Goal: Task Accomplishment & Management: Complete application form

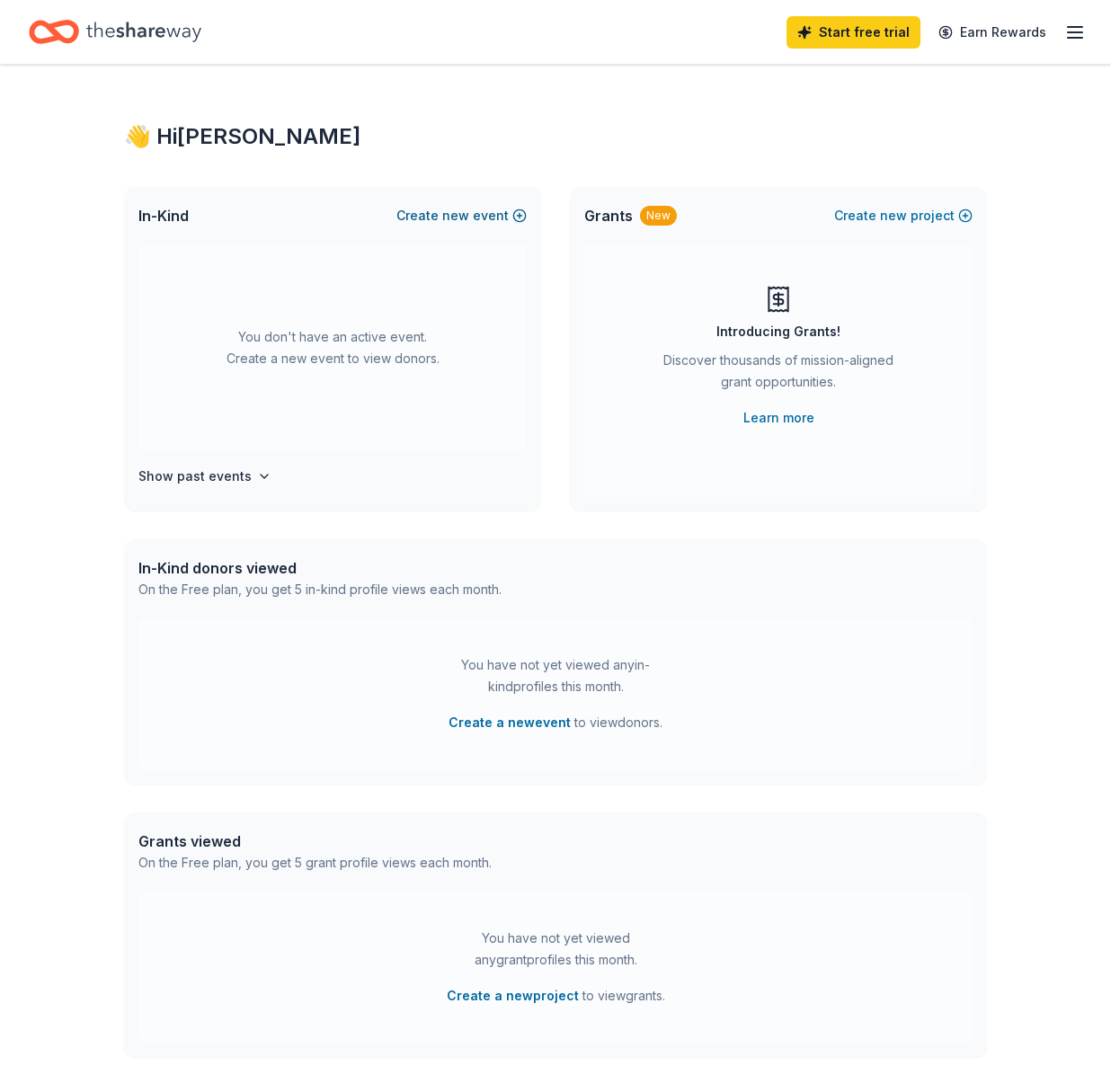
click at [514, 215] on button "Create new event" at bounding box center [461, 215] width 130 height 22
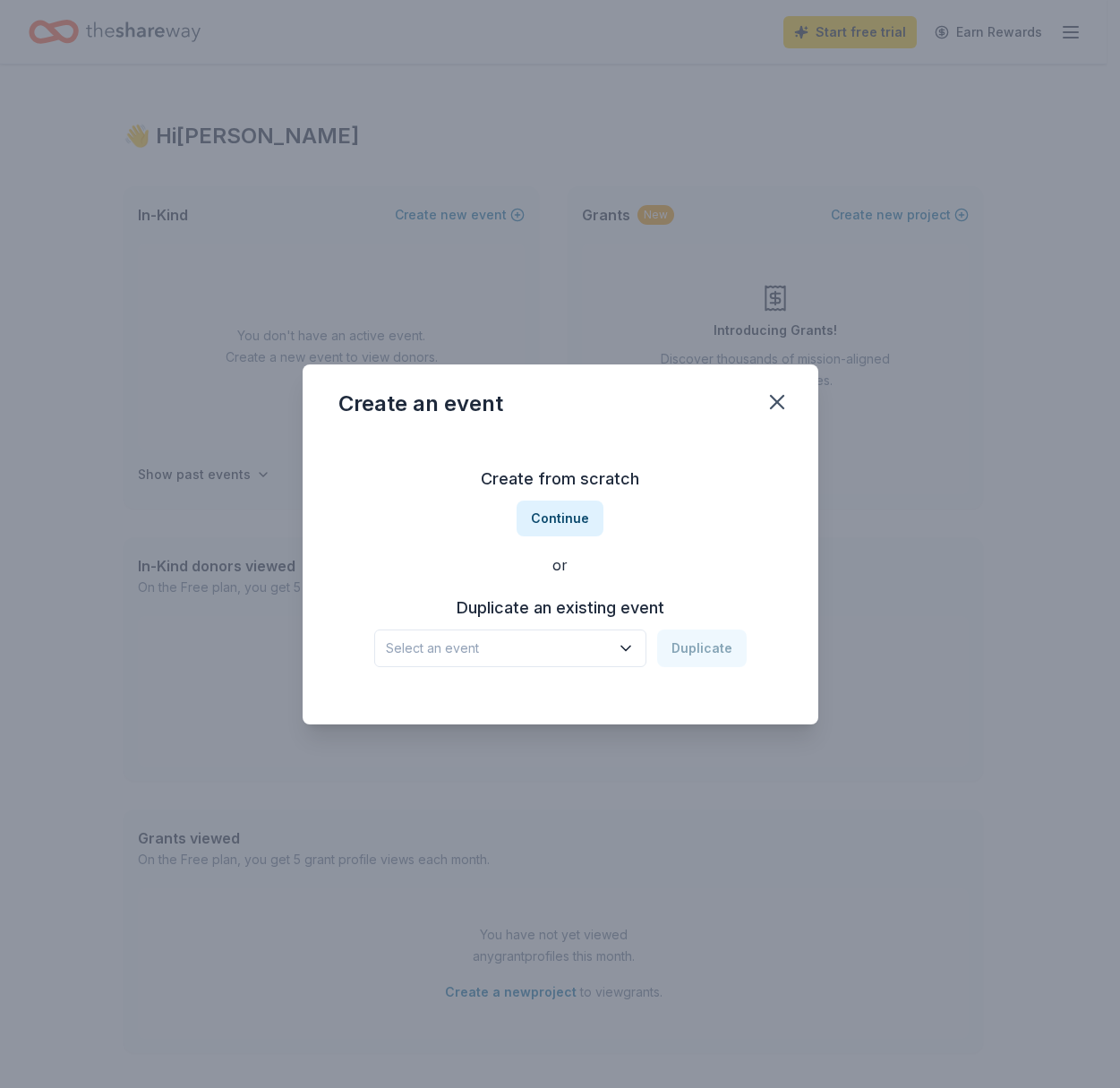
click at [598, 648] on span "Select an event" at bounding box center [498, 647] width 224 height 21
click at [595, 696] on div "34th Reach For The Stars Gala Auction" at bounding box center [512, 696] width 239 height 21
click at [717, 654] on button "Duplicate" at bounding box center [702, 648] width 89 height 37
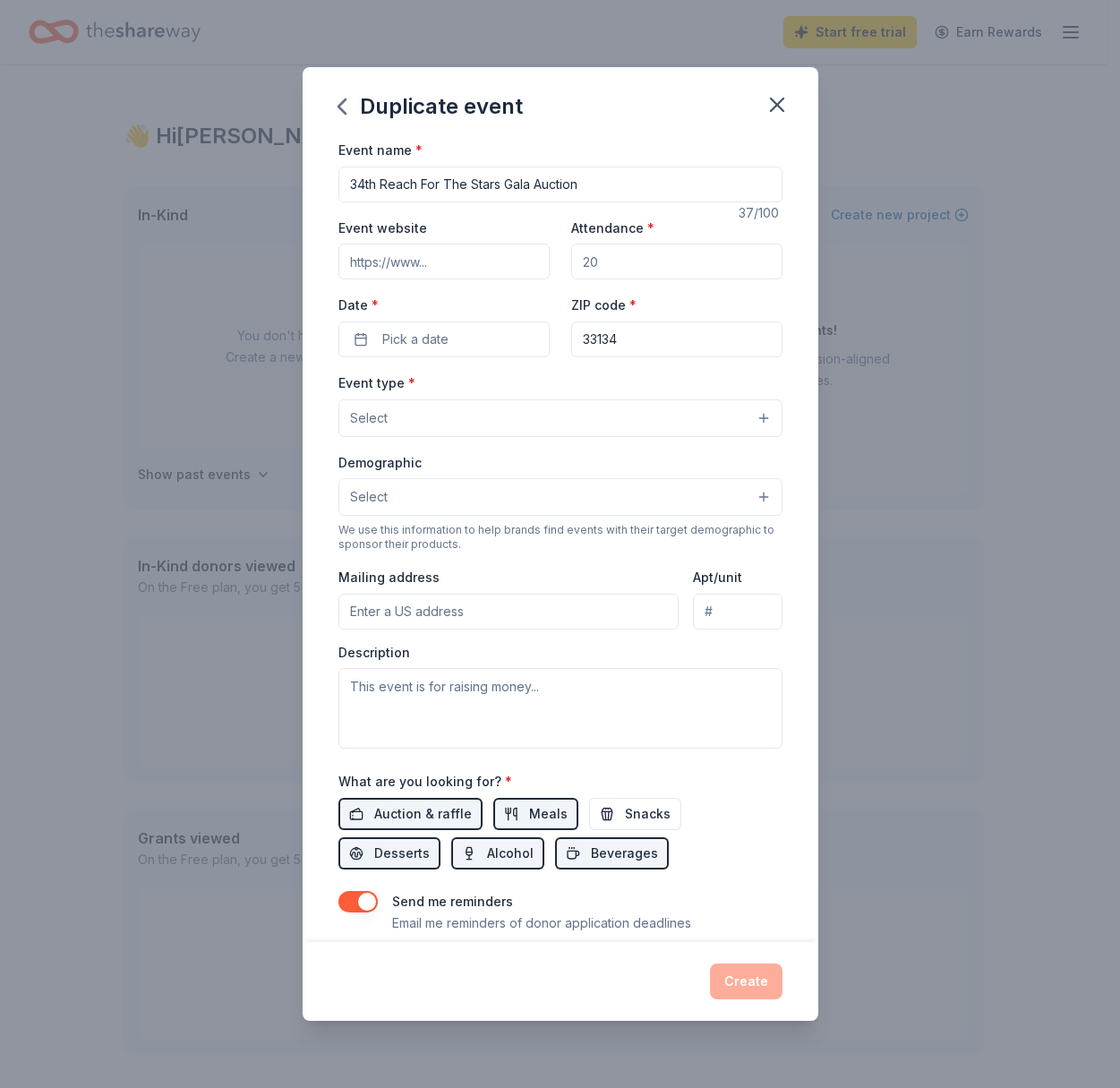
click at [362, 184] on input "34th Reach For The Stars Gala Auction" at bounding box center [560, 184] width 444 height 35
type input "35th Reach For The Stars Gala Auction"
click at [410, 263] on input "Event website" at bounding box center [444, 261] width 212 height 35
paste input "[URL][DOMAIN_NAME]"
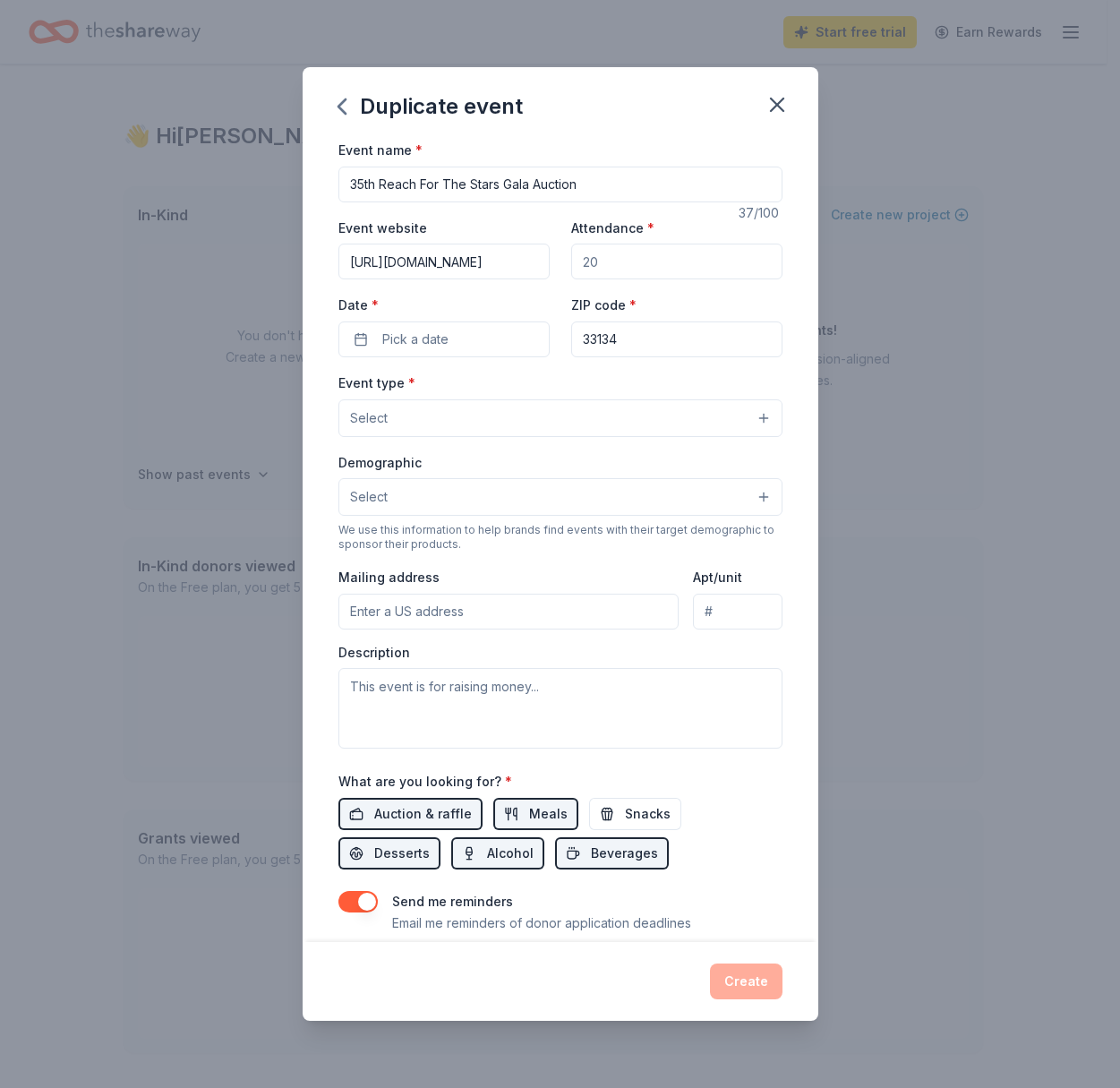
type input "[URL][DOMAIN_NAME]"
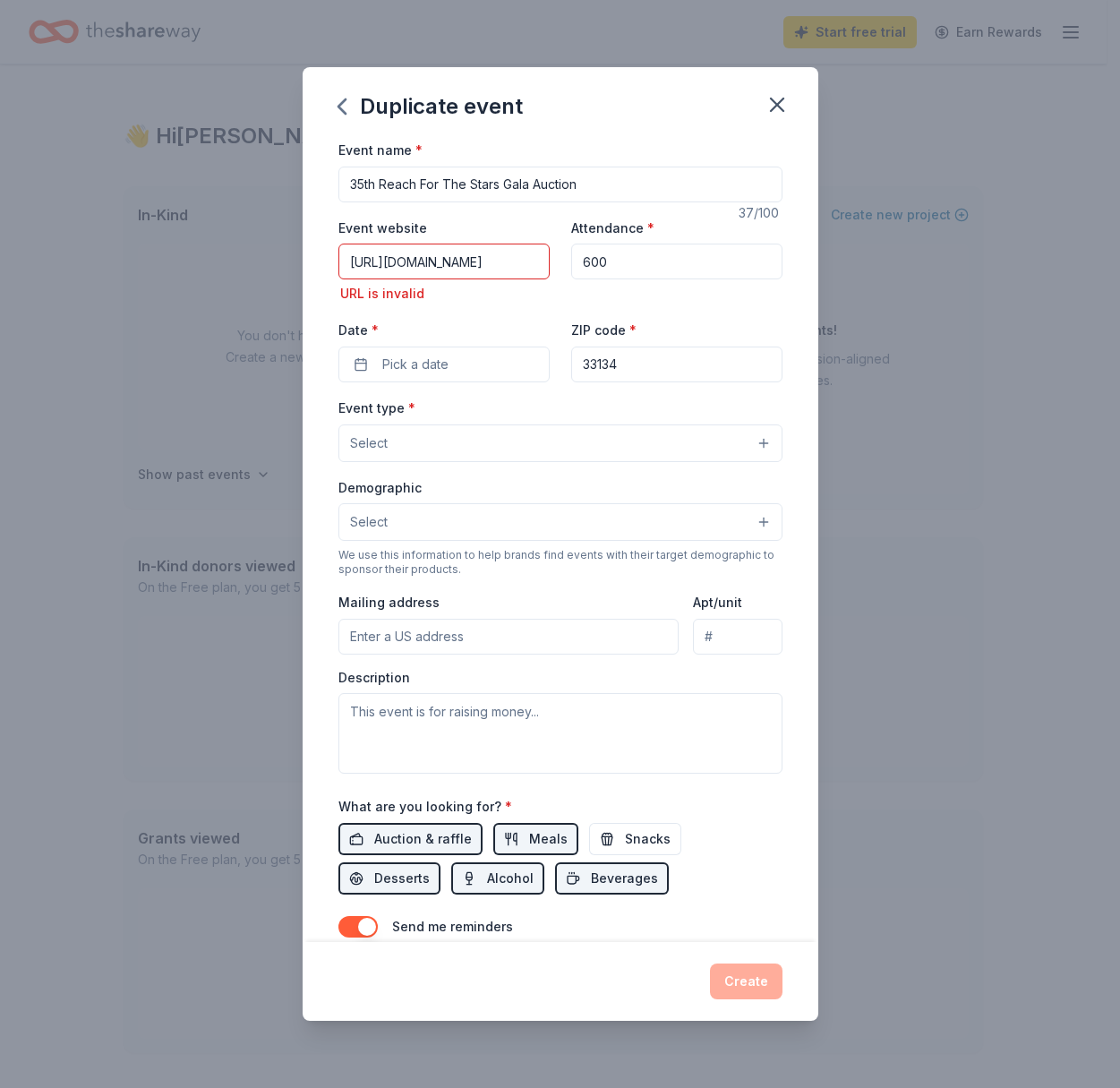
type input "600"
click at [416, 266] on input "[URL][DOMAIN_NAME]" at bounding box center [444, 261] width 212 height 35
paste input "[DOMAIN_NAME][URL]"
type input "[DOMAIN_NAME][URL]"
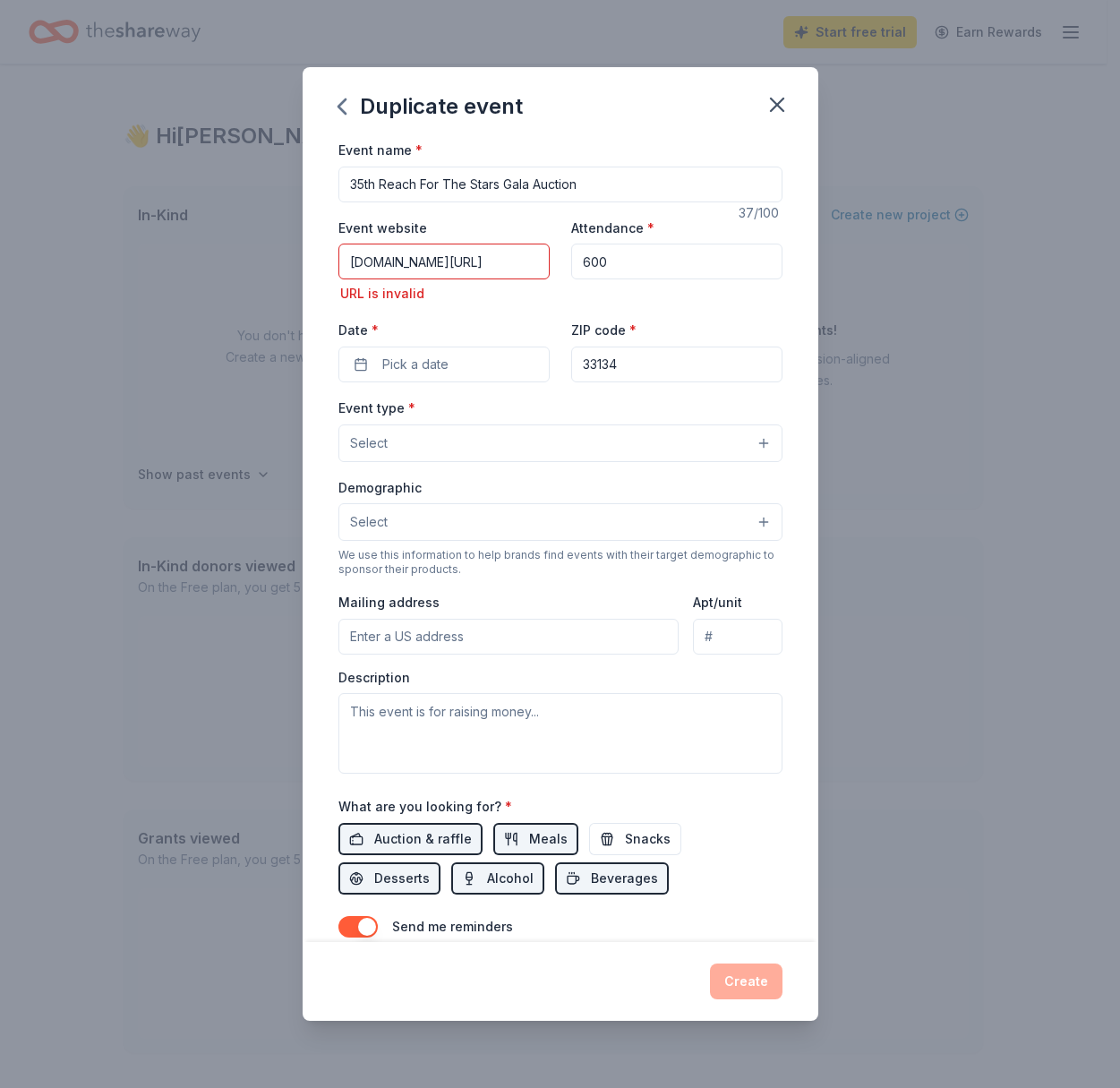
click at [413, 370] on div "Event name * 35th Reach For The Stars Gala Auction 37 /100 Event website [DOMAI…" at bounding box center [560, 564] width 444 height 852
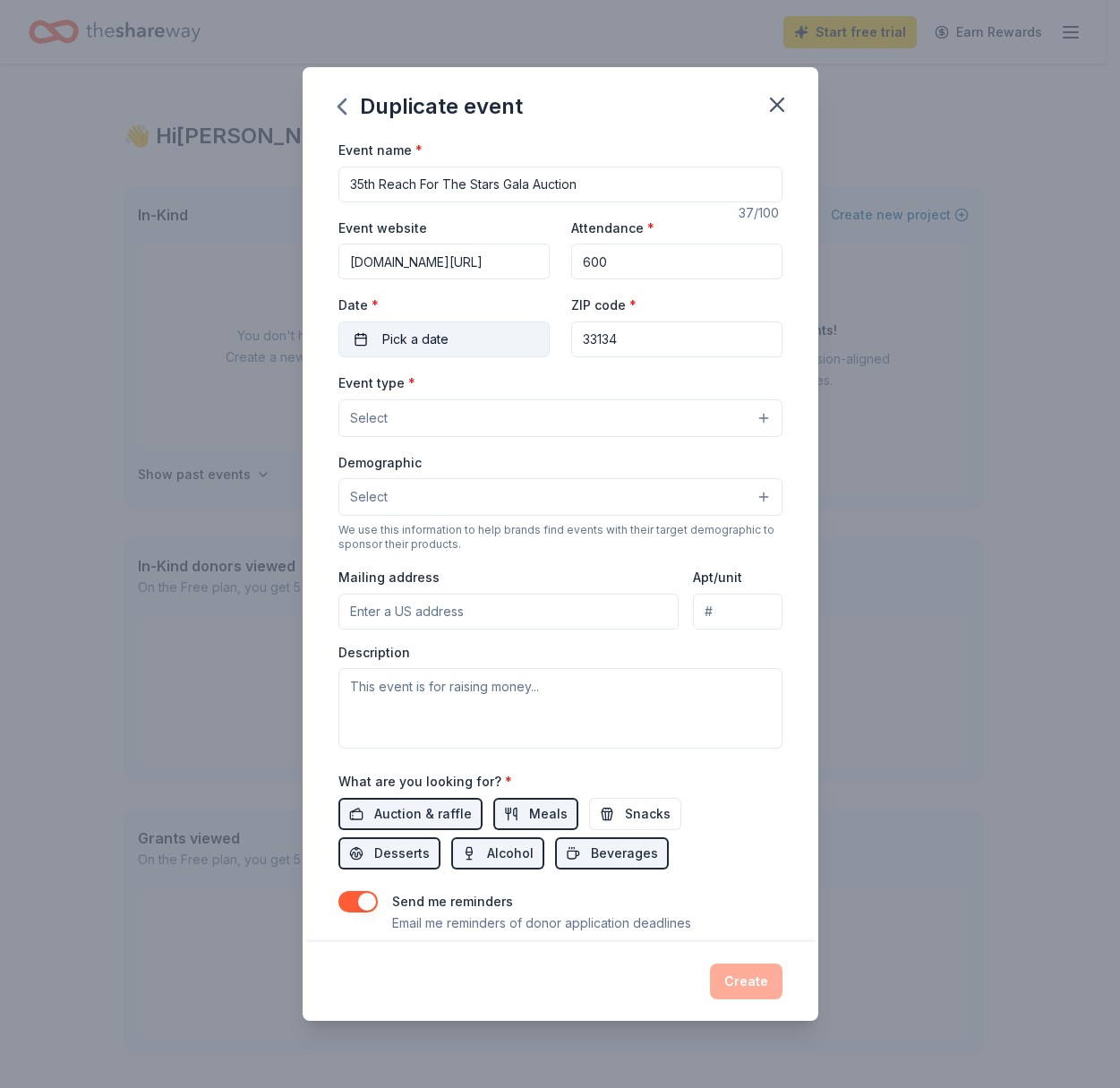
click at [418, 343] on span "Pick a date" at bounding box center [415, 339] width 66 height 21
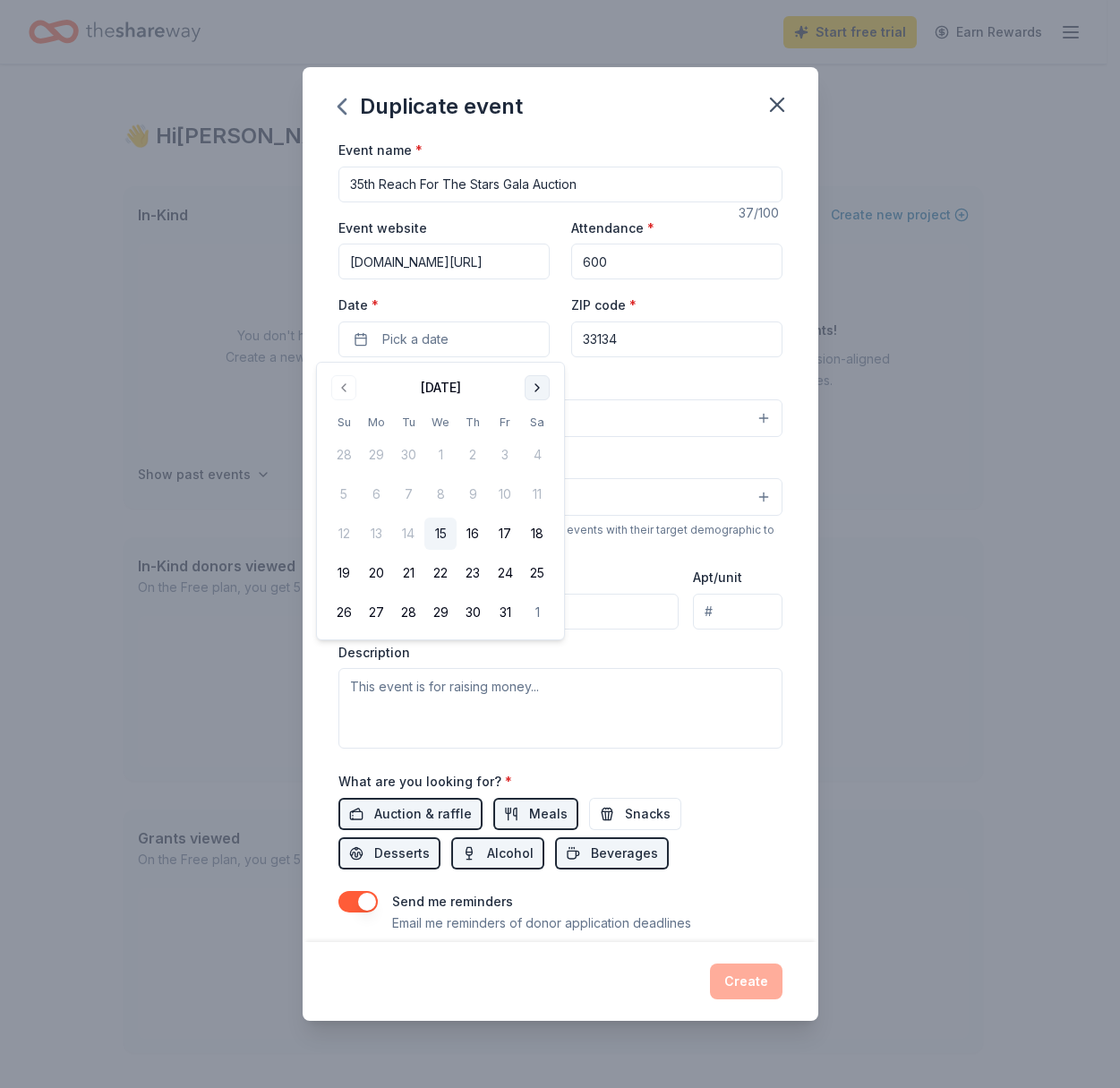
click at [545, 386] on button "Go to next month" at bounding box center [537, 388] width 25 height 25
click at [542, 384] on button "Go to next month" at bounding box center [537, 388] width 25 height 25
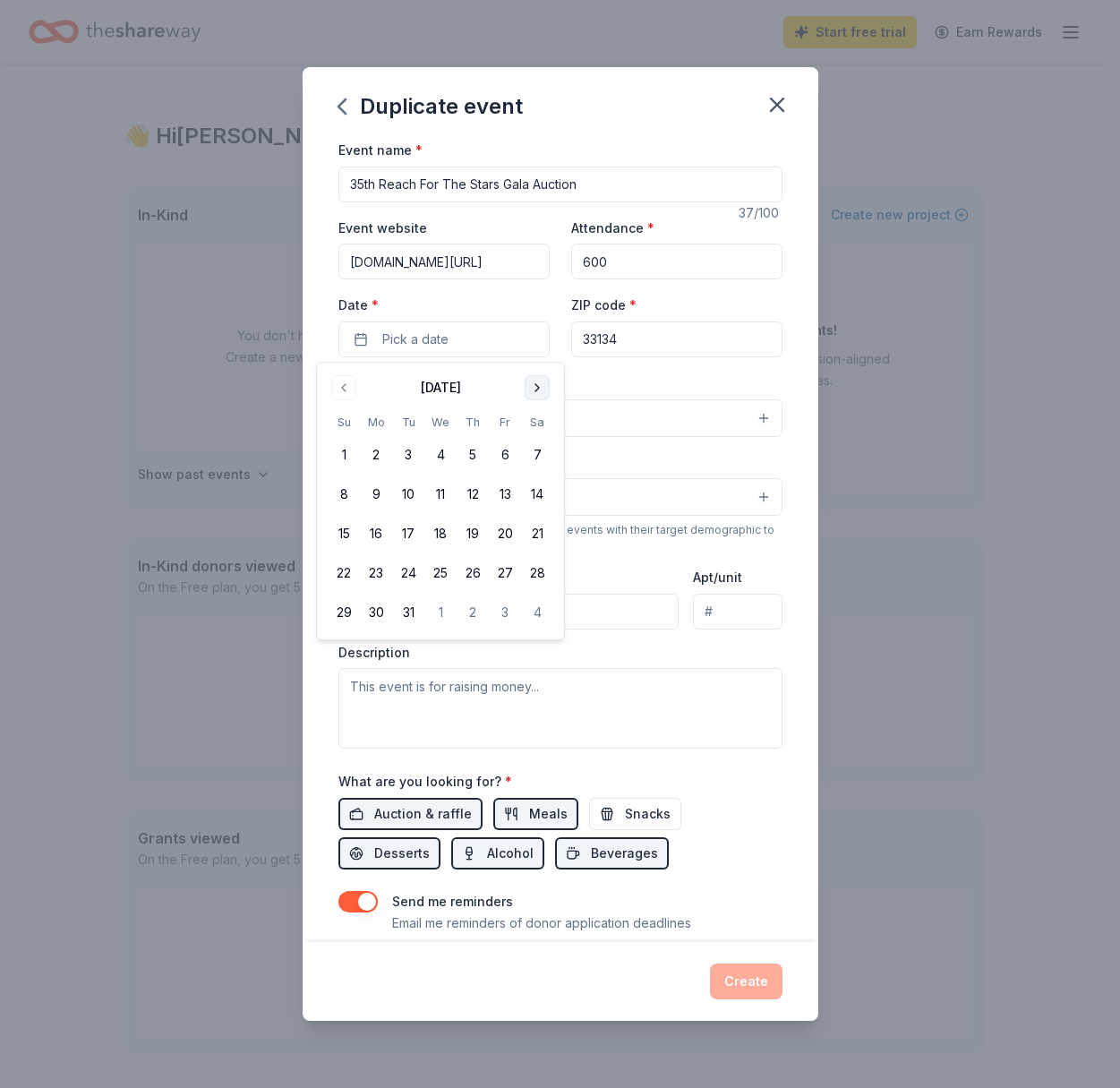
click at [542, 384] on button "Go to next month" at bounding box center [537, 388] width 25 height 25
click at [341, 384] on button "Go to previous month" at bounding box center [344, 388] width 25 height 25
click at [531, 530] on button "18" at bounding box center [537, 533] width 33 height 33
click at [537, 538] on button "18" at bounding box center [537, 533] width 33 height 33
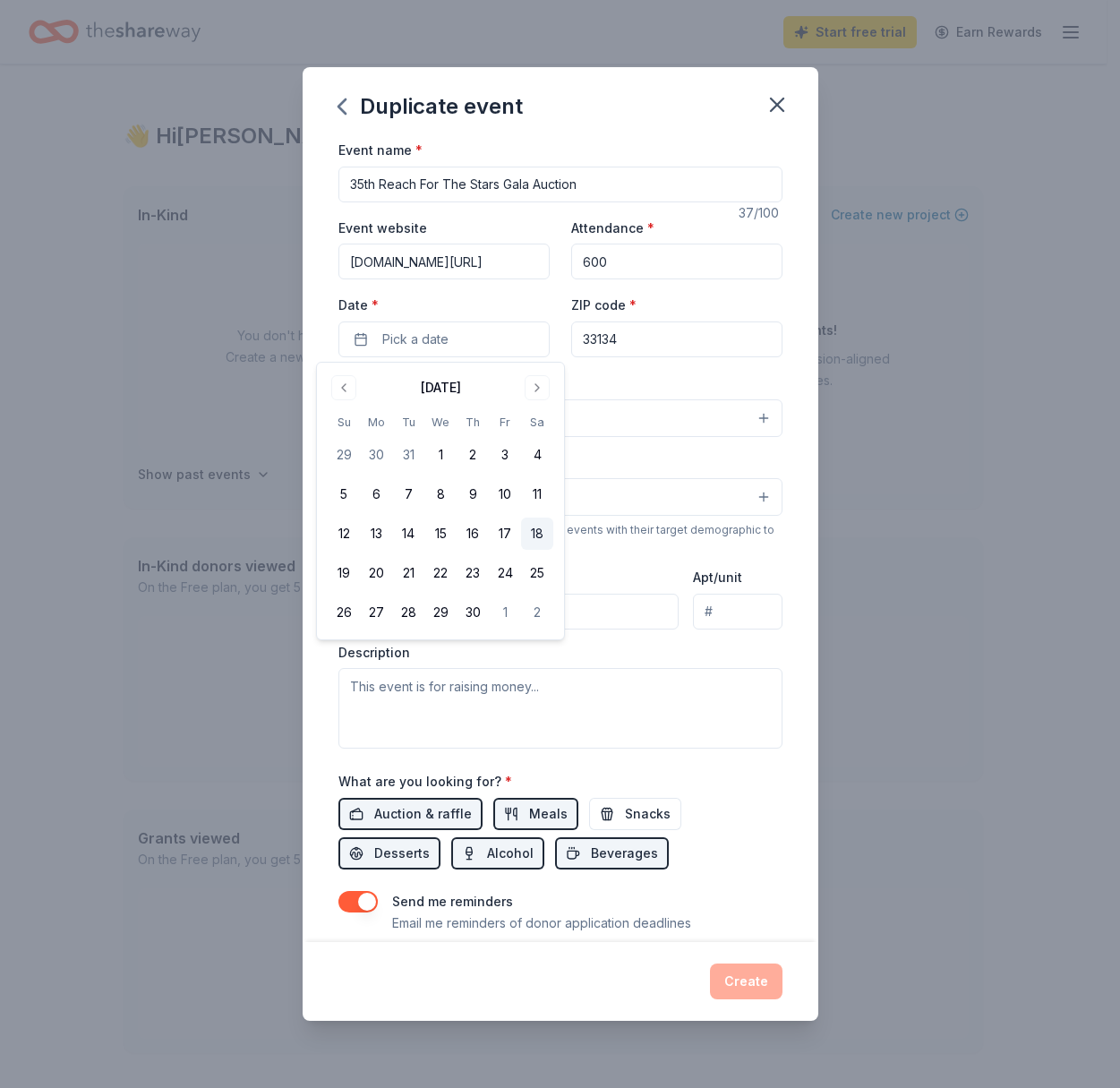
click at [540, 534] on button "18" at bounding box center [537, 533] width 33 height 33
click at [624, 481] on button "Select" at bounding box center [560, 496] width 444 height 37
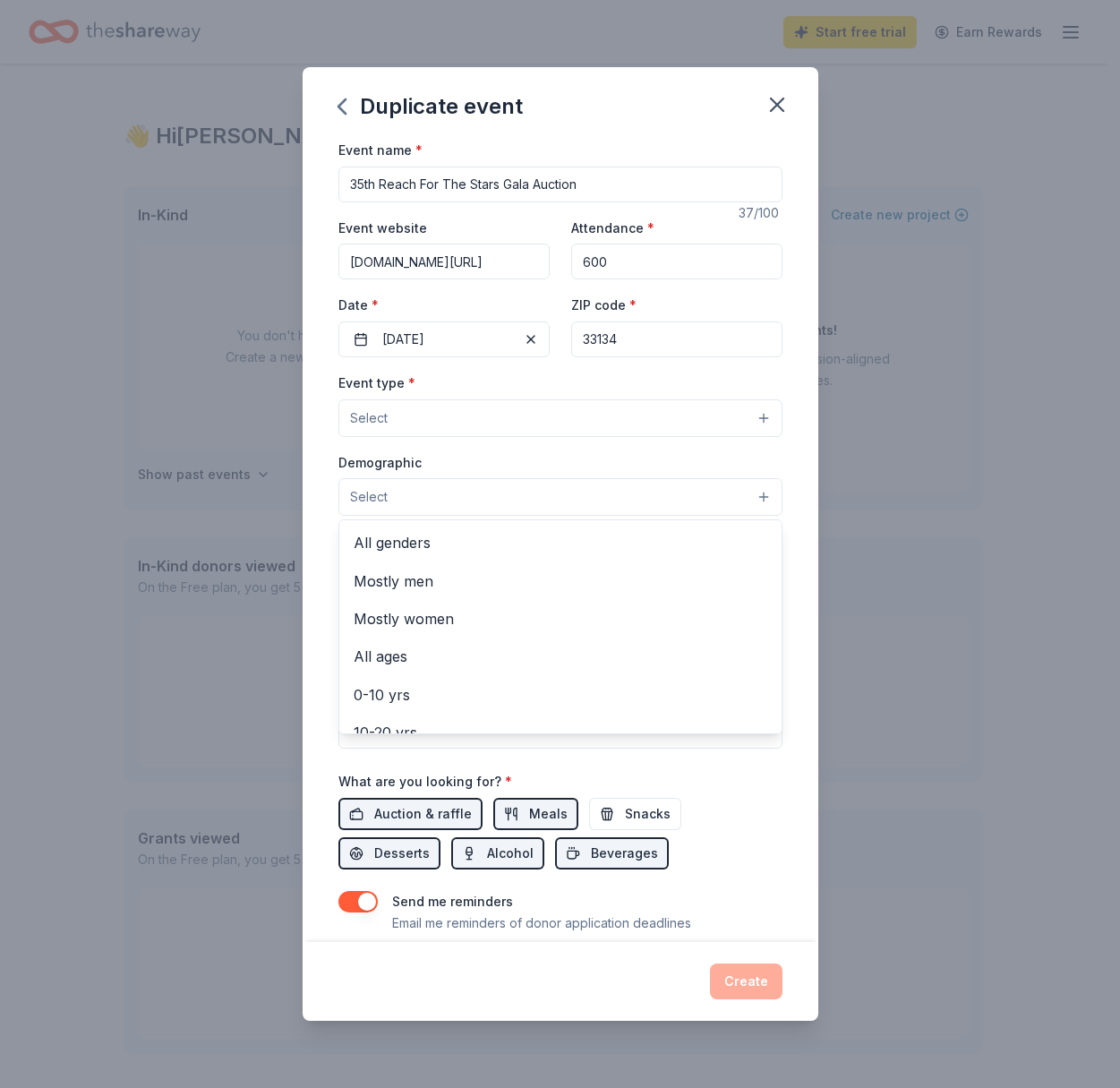
click at [552, 418] on div "Event type * Select Demographic Select All genders Mostly men Mostly women All …" at bounding box center [560, 560] width 444 height 377
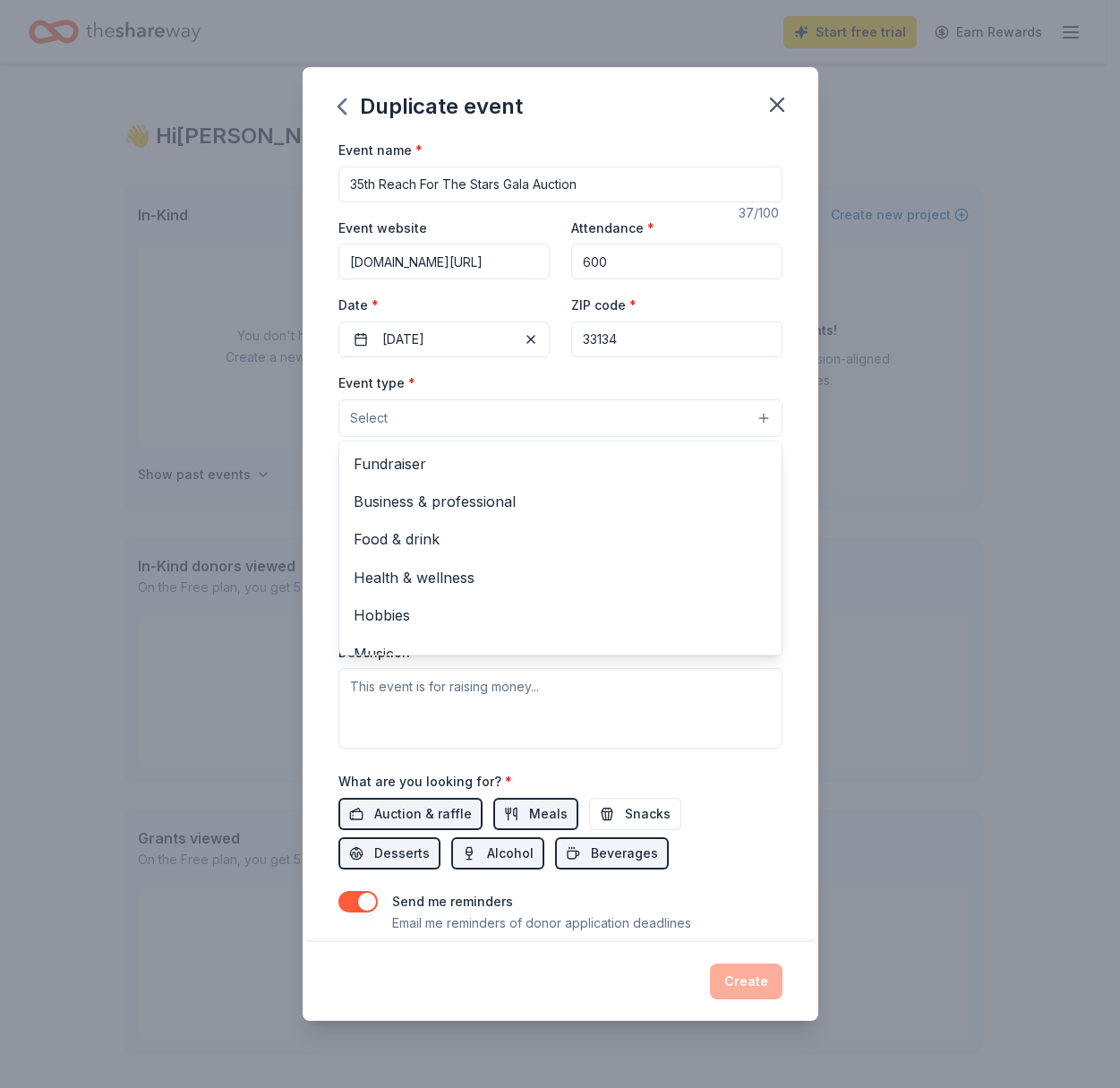
click at [594, 423] on button "Select" at bounding box center [560, 418] width 444 height 37
click at [414, 469] on span "Fundraiser" at bounding box center [561, 463] width 414 height 23
click at [789, 492] on div "Event name * 35th Reach For The Stars Gala Auction 37 /100 Event website [DOMAI…" at bounding box center [561, 540] width 516 height 803
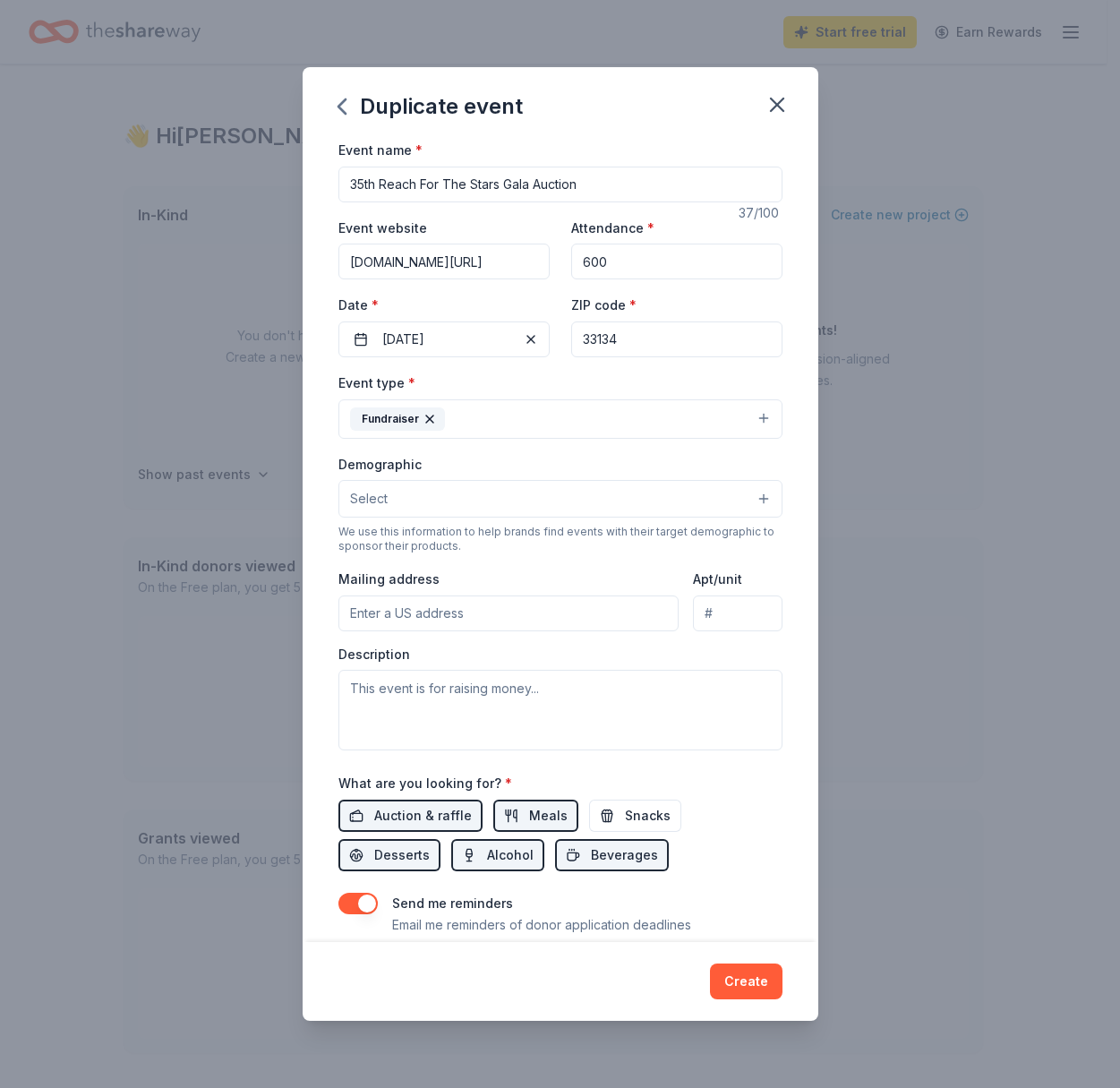
click at [746, 501] on button "Select" at bounding box center [560, 498] width 444 height 37
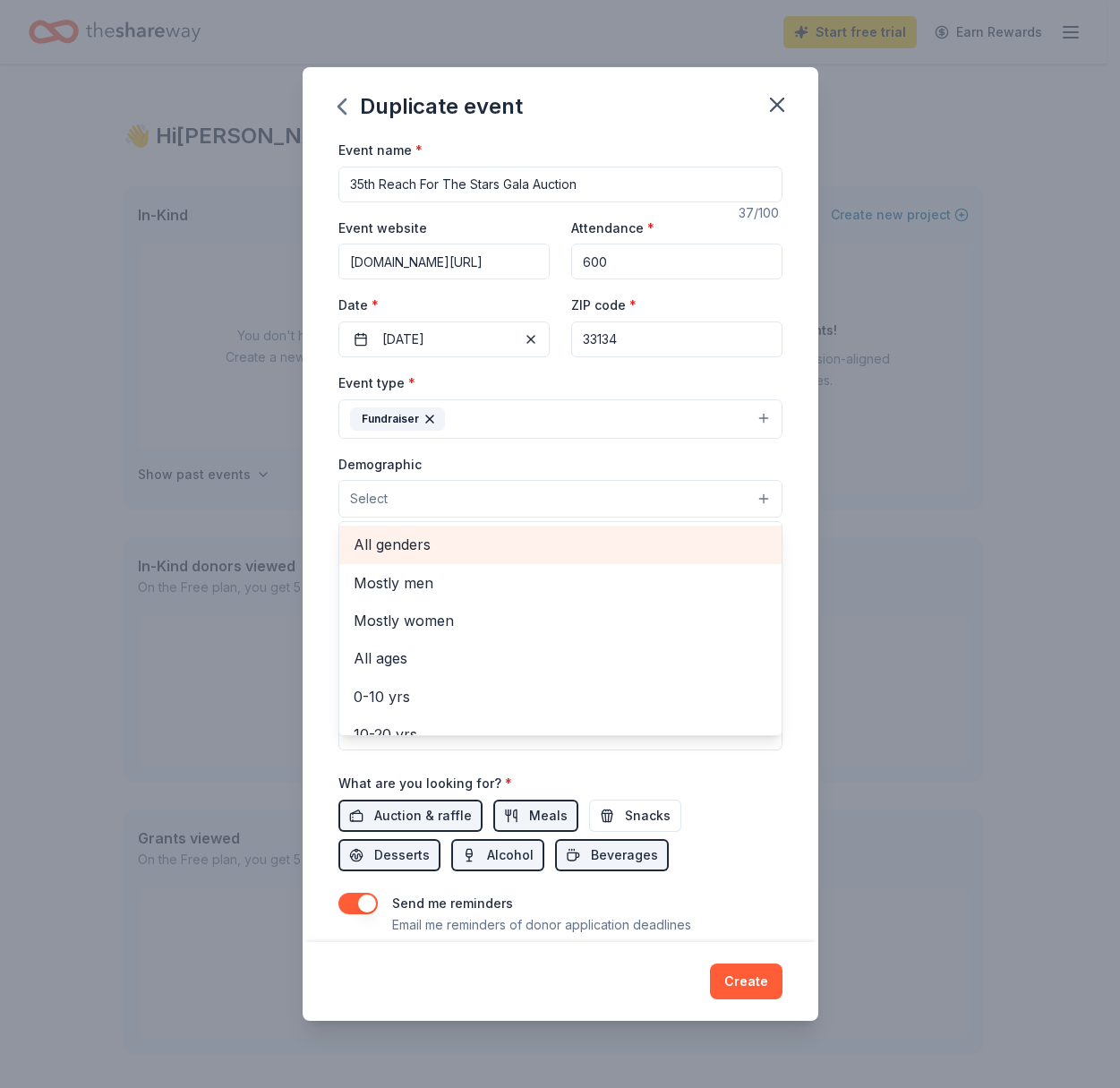
click at [389, 547] on span "All genders" at bounding box center [561, 544] width 414 height 23
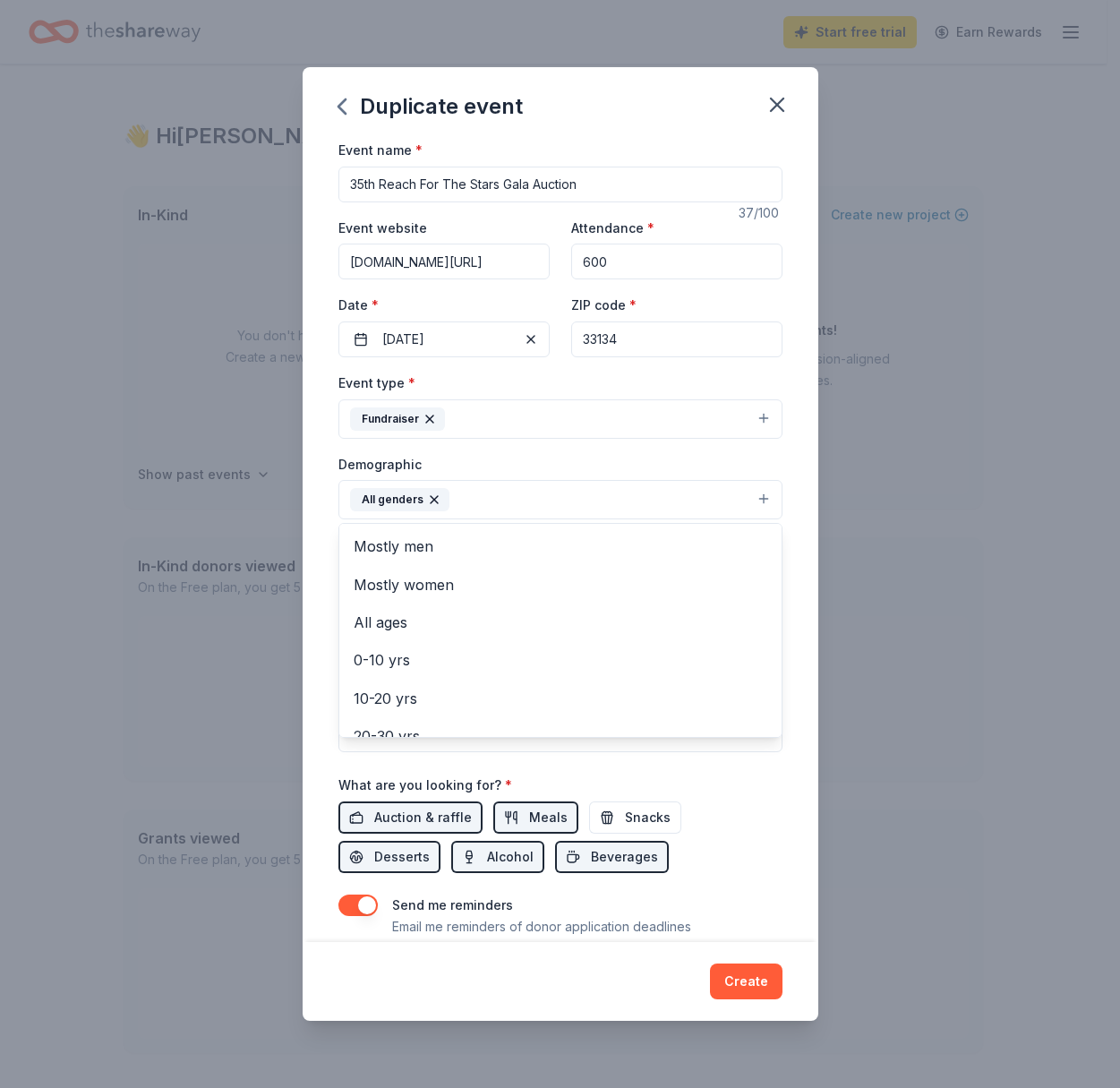
click at [791, 576] on div "Event name * 35th Reach For The Stars Gala Auction 37 /100 Event website [DOMAI…" at bounding box center [561, 540] width 516 height 803
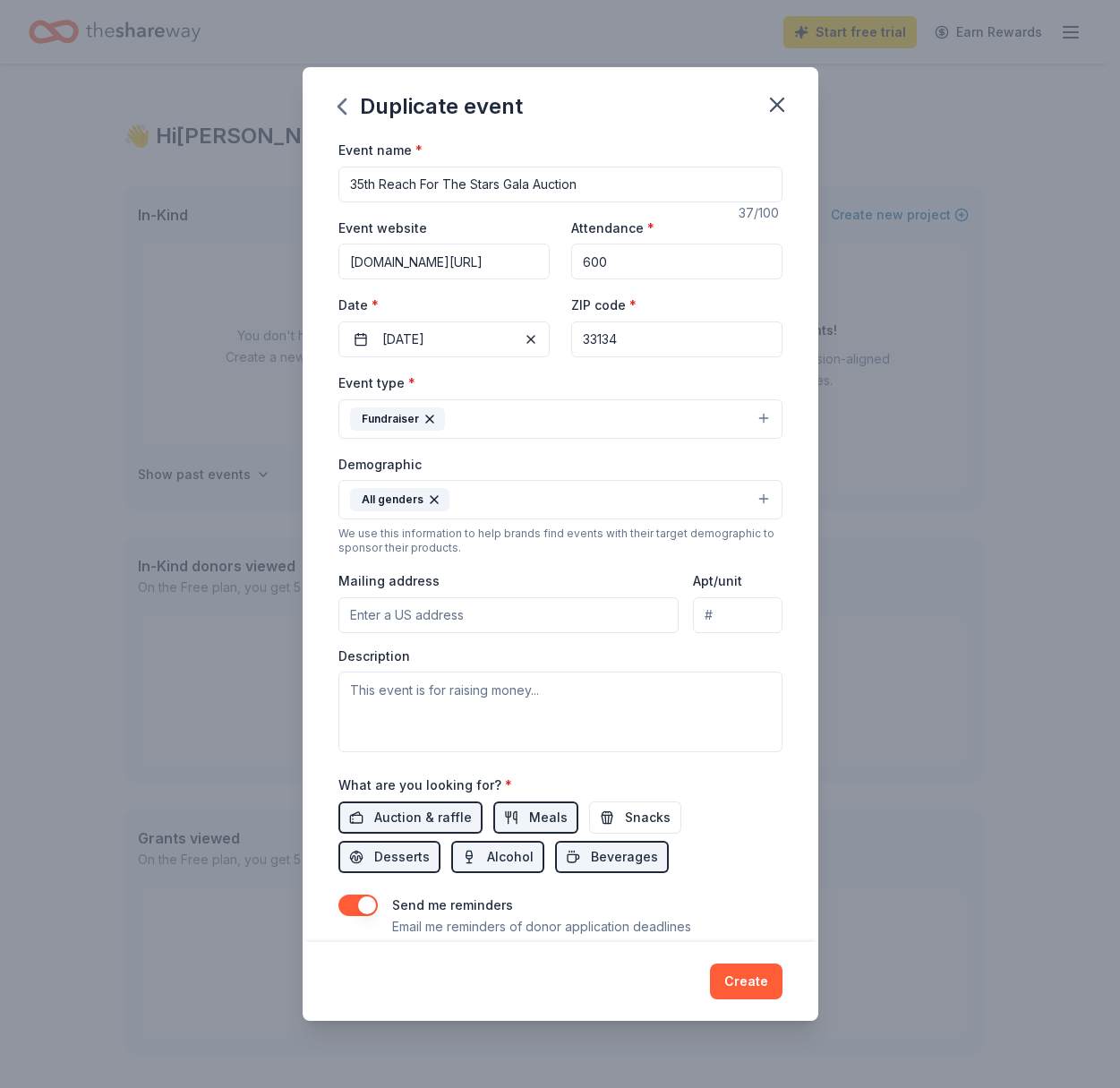
click at [540, 623] on input "Mailing address" at bounding box center [509, 615] width 341 height 35
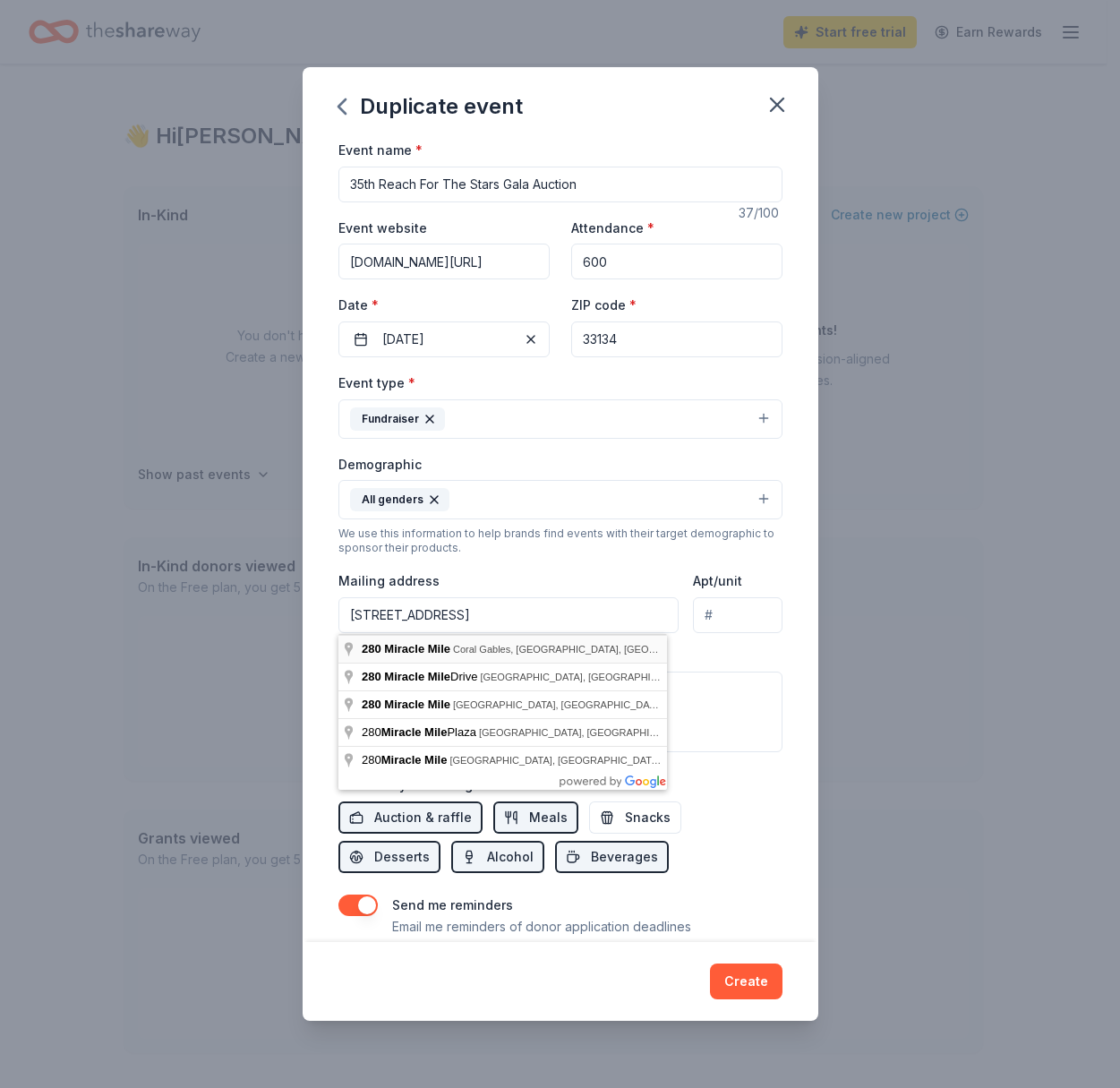
type input "[STREET_ADDRESS]"
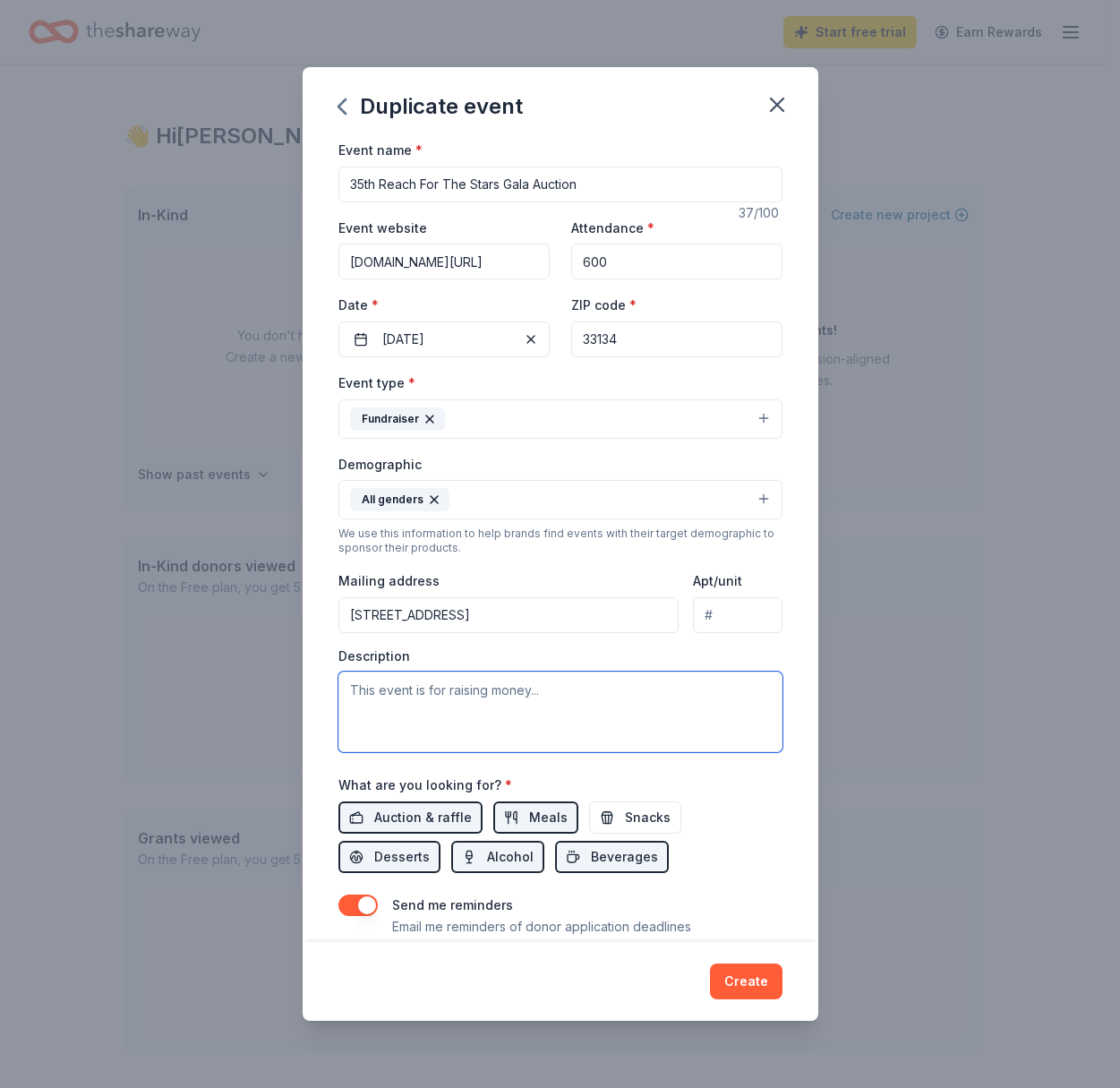
click at [374, 697] on textarea at bounding box center [560, 712] width 444 height 80
paste textarea "Support the operational costs for the future season’s popular Youth Programming…"
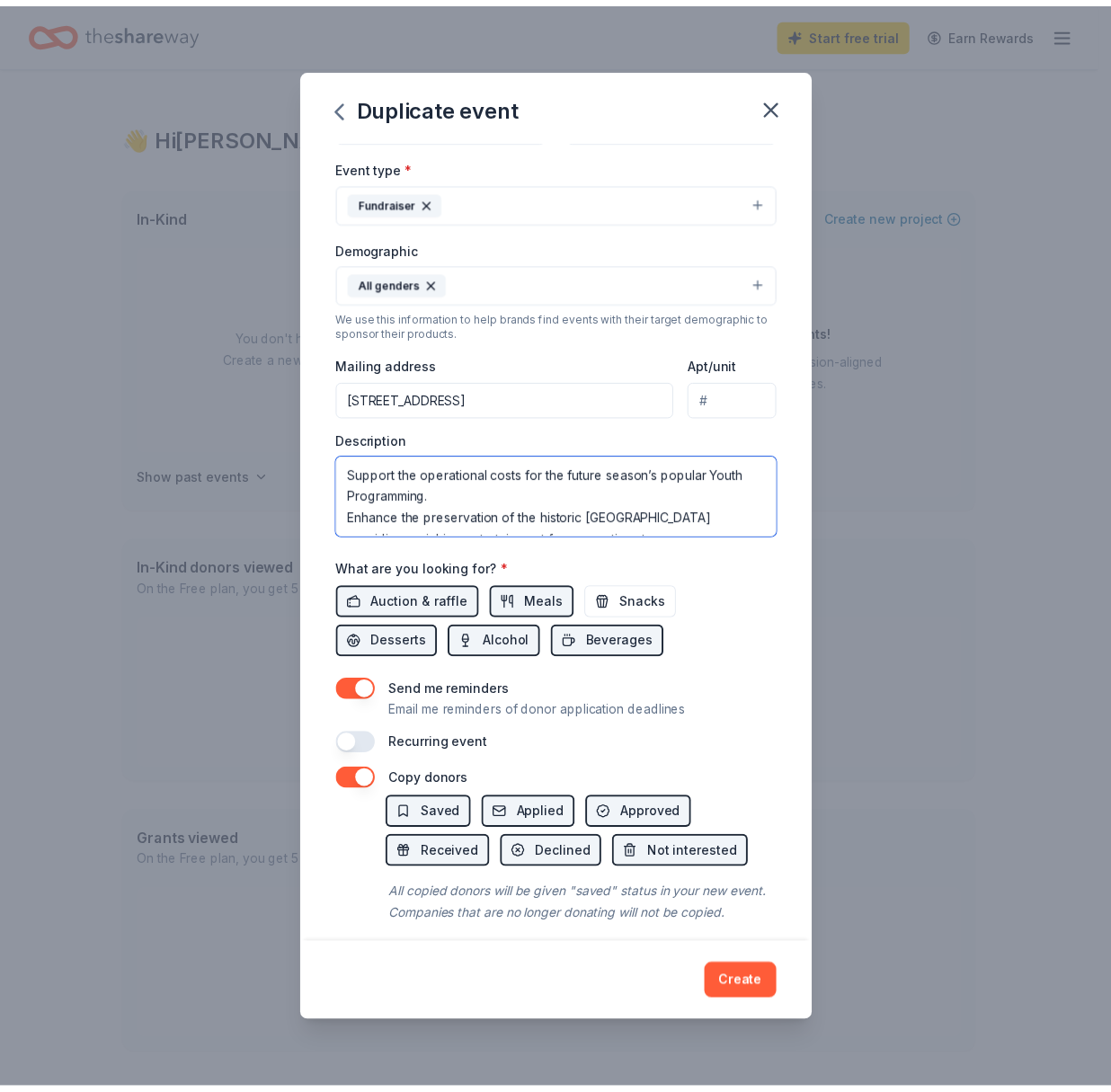
scroll to position [255, 0]
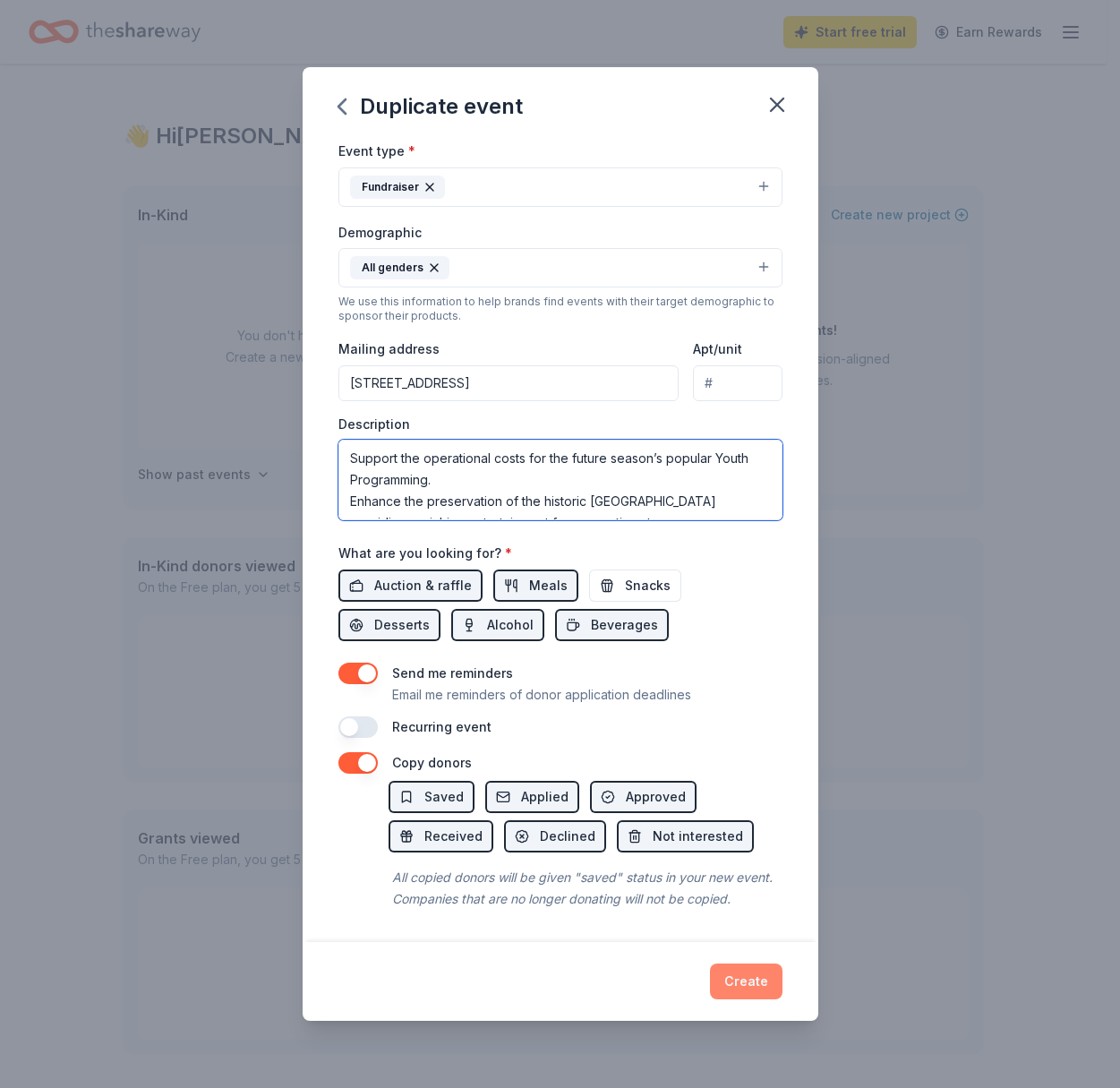
type textarea "Support the operational costs for the future season’s popular Youth Programming…"
click at [747, 977] on button "Create" at bounding box center [746, 981] width 73 height 35
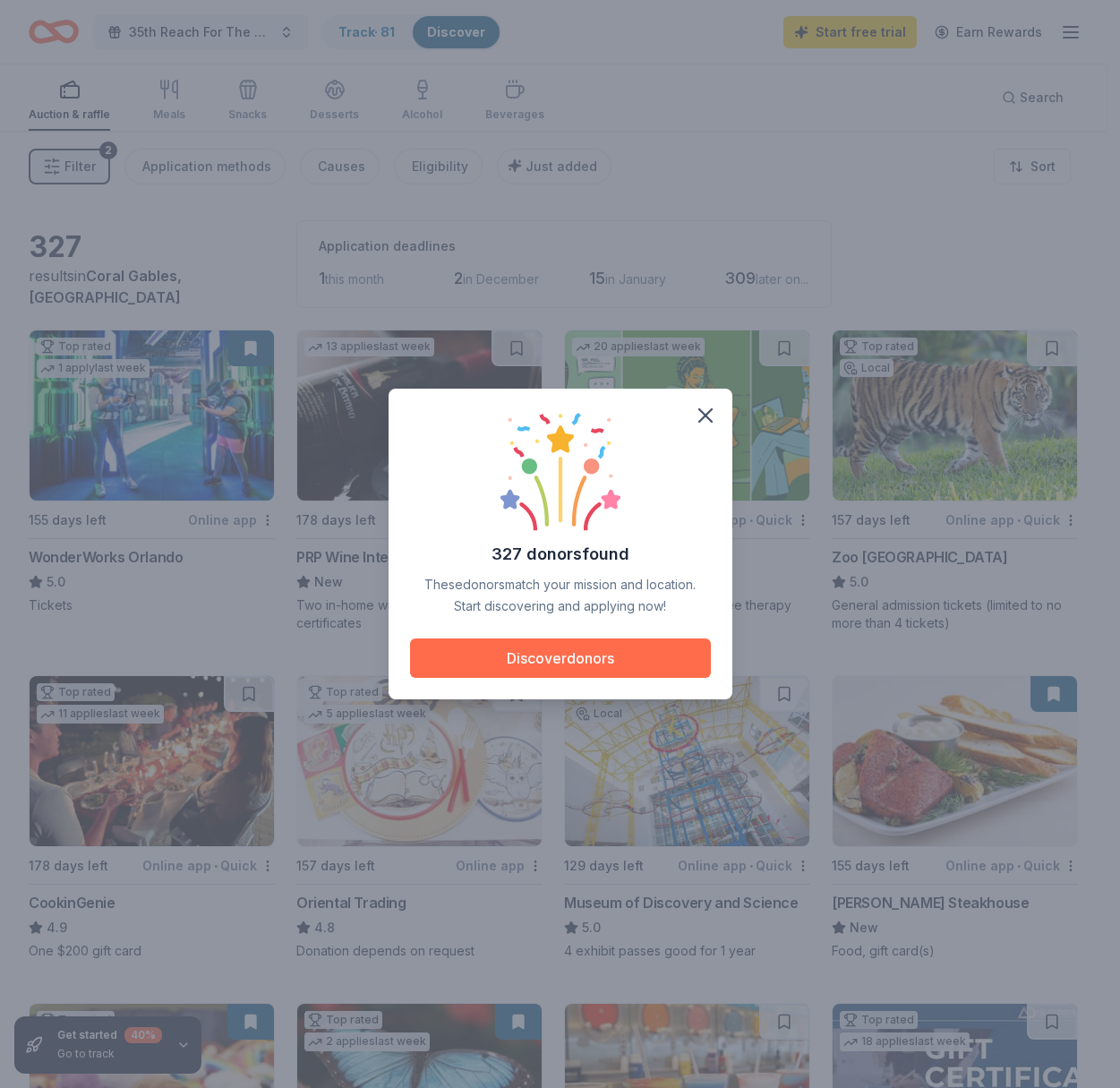
click at [567, 659] on button "Discover donors" at bounding box center [560, 658] width 301 height 39
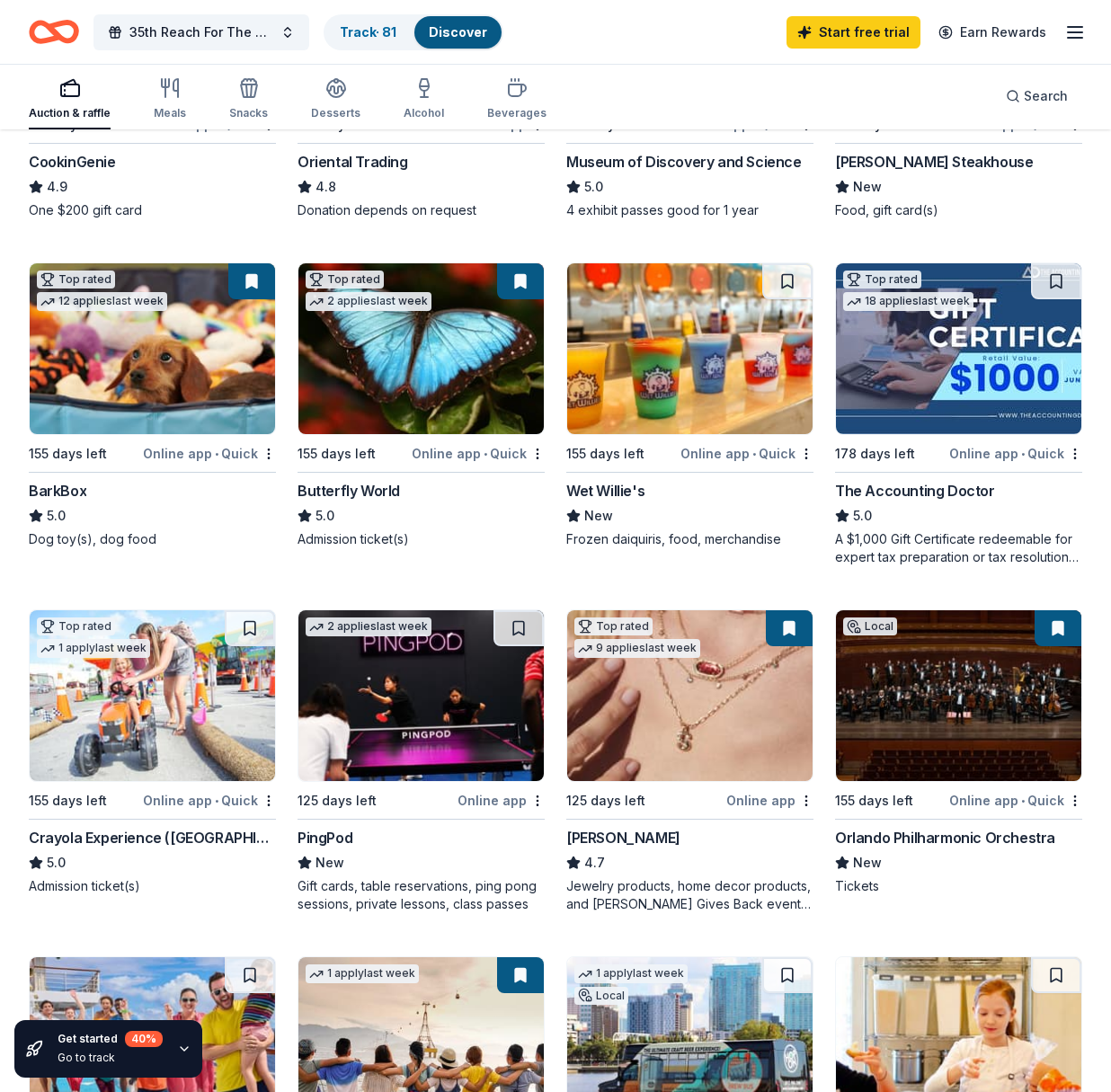
scroll to position [1050, 0]
